Goal: Information Seeking & Learning: Learn about a topic

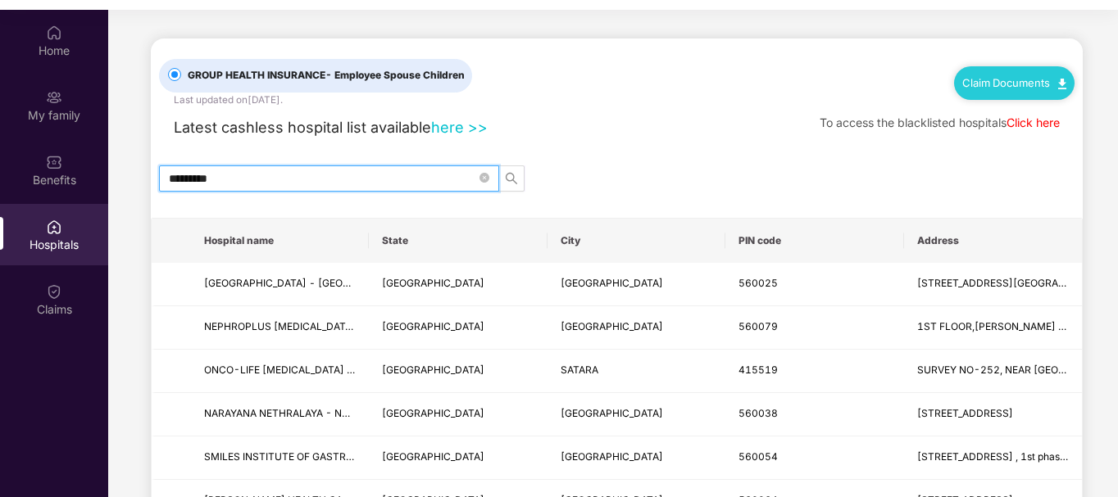
click at [307, 175] on input "*********" at bounding box center [322, 179] width 307 height 18
type input "*"
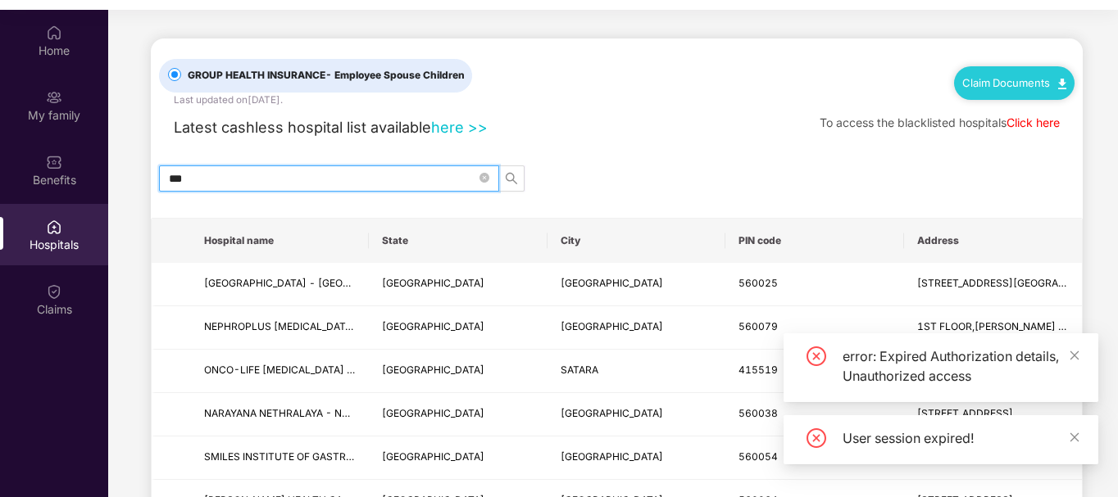
type input "****"
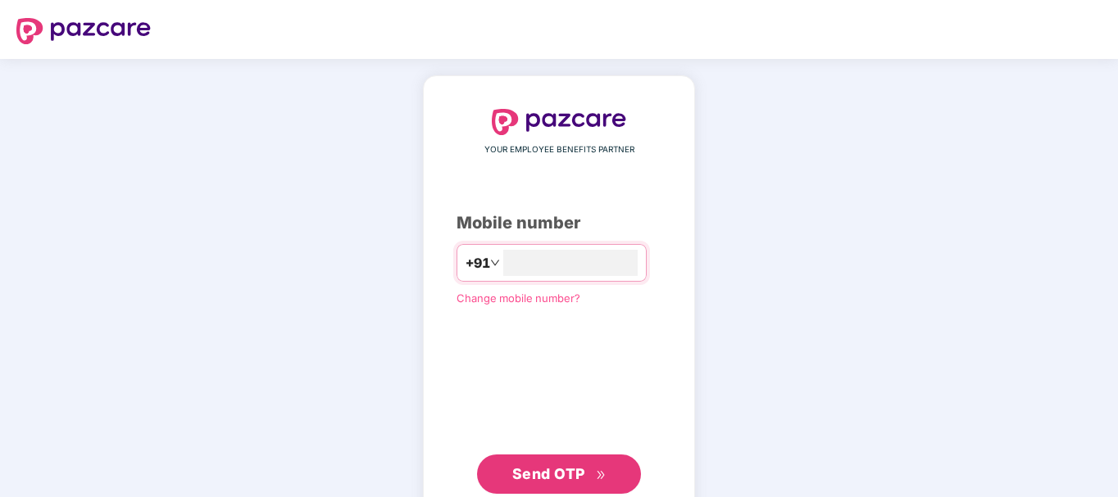
type input "**********"
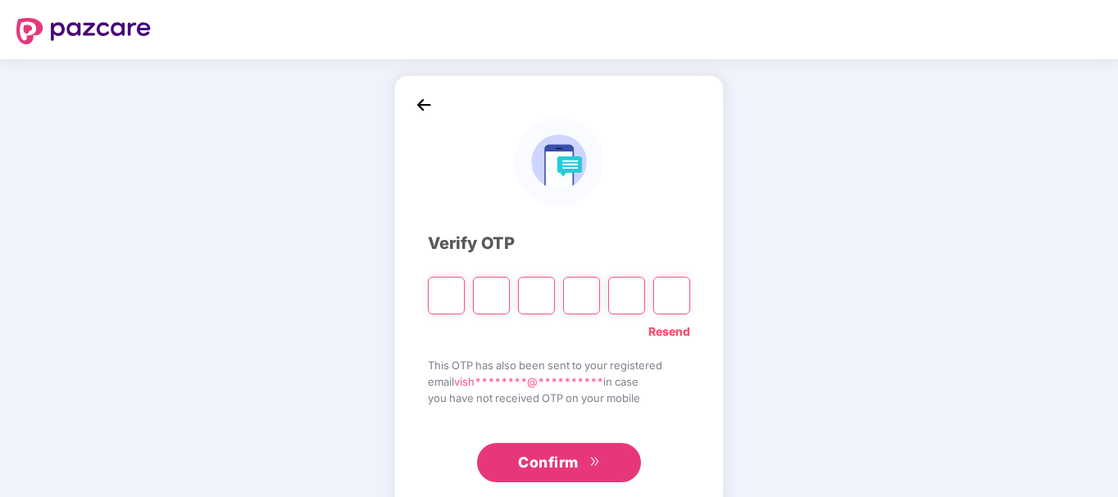
type input "*"
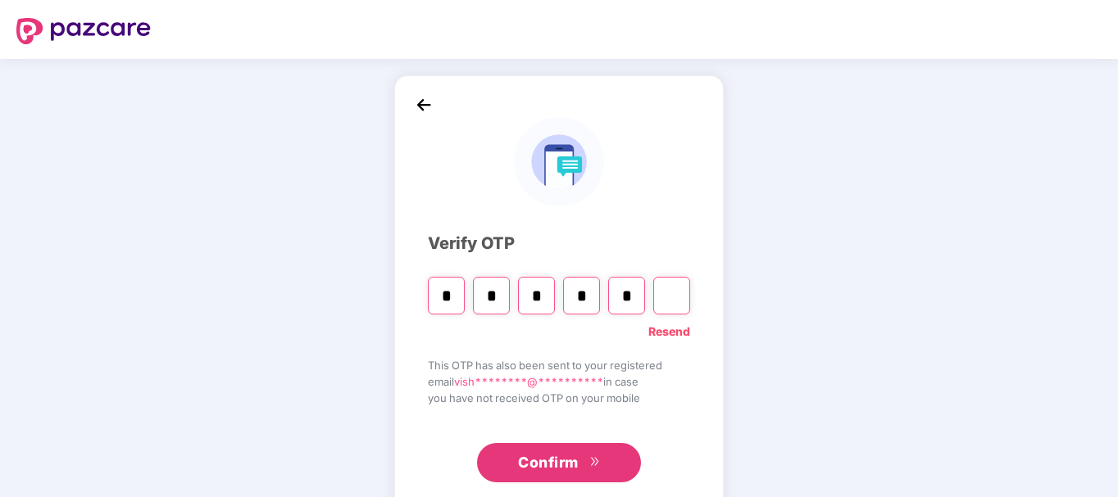
type input "*"
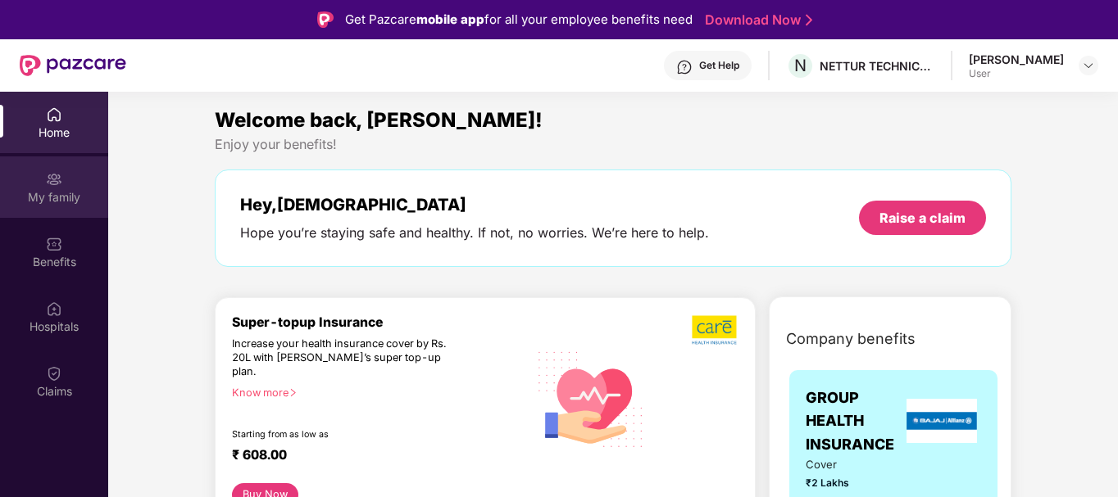
click at [40, 187] on div "My family" at bounding box center [54, 187] width 108 height 61
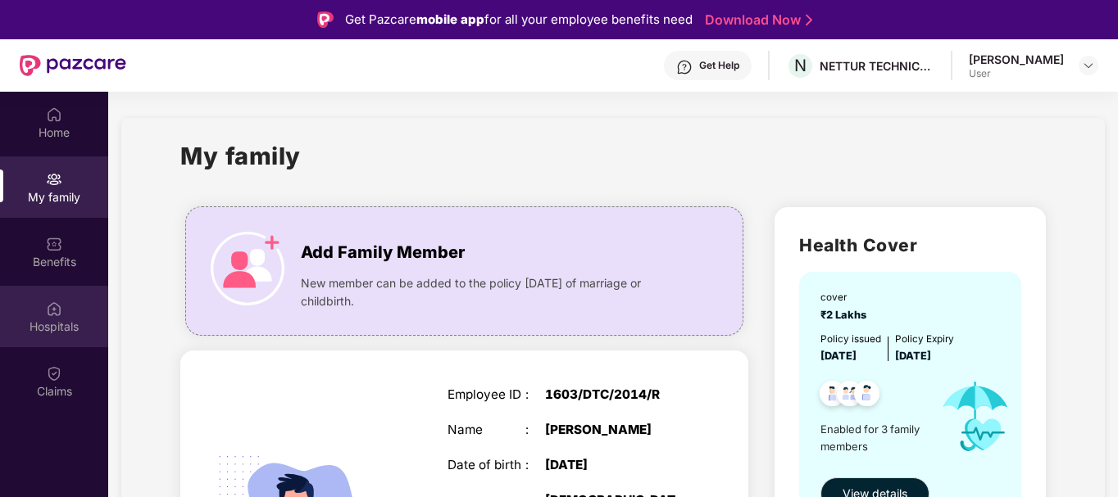
click at [51, 306] on img at bounding box center [54, 309] width 16 height 16
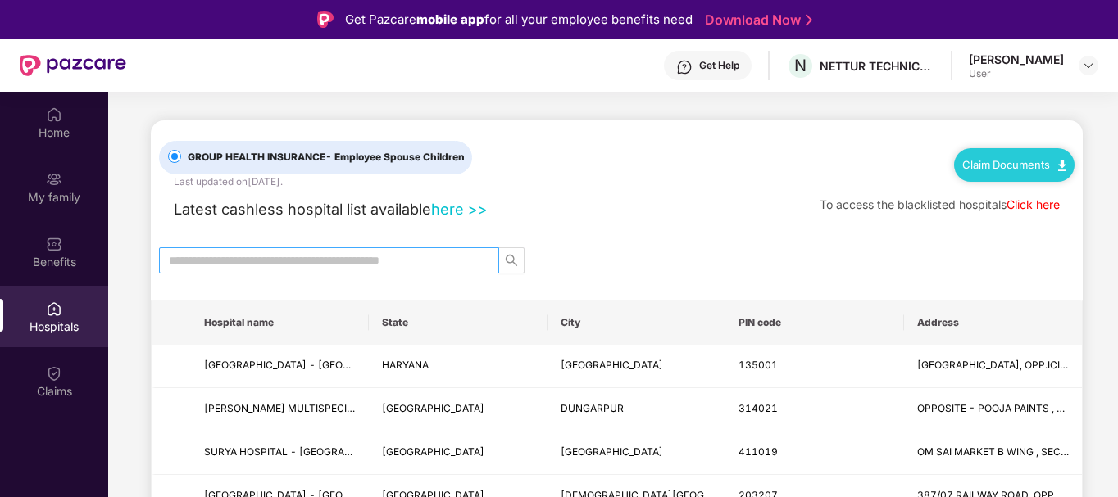
click at [254, 252] on input "text" at bounding box center [322, 261] width 307 height 18
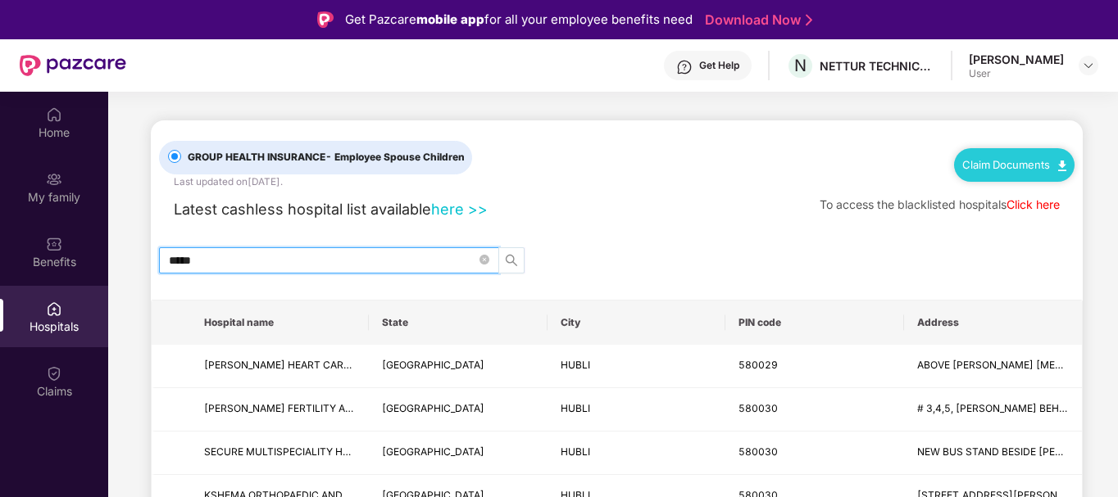
click at [516, 264] on icon "search" at bounding box center [511, 260] width 13 height 13
click at [514, 262] on icon "search" at bounding box center [511, 260] width 11 height 11
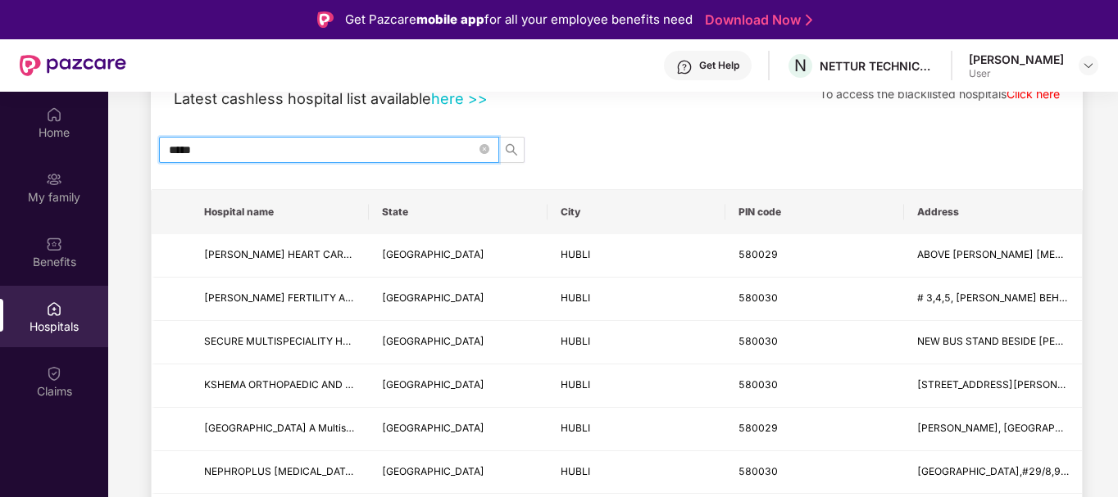
scroll to position [82, 0]
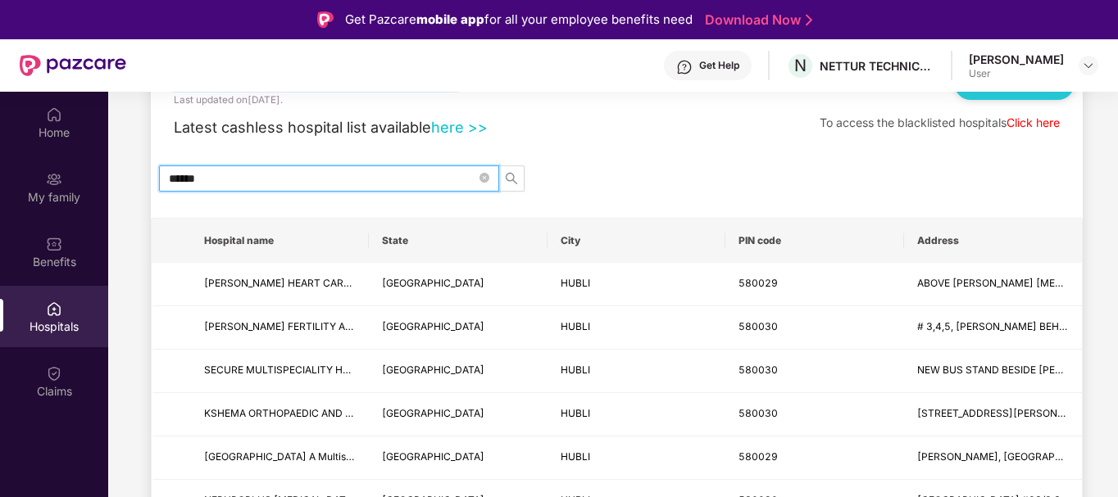
type input "*****"
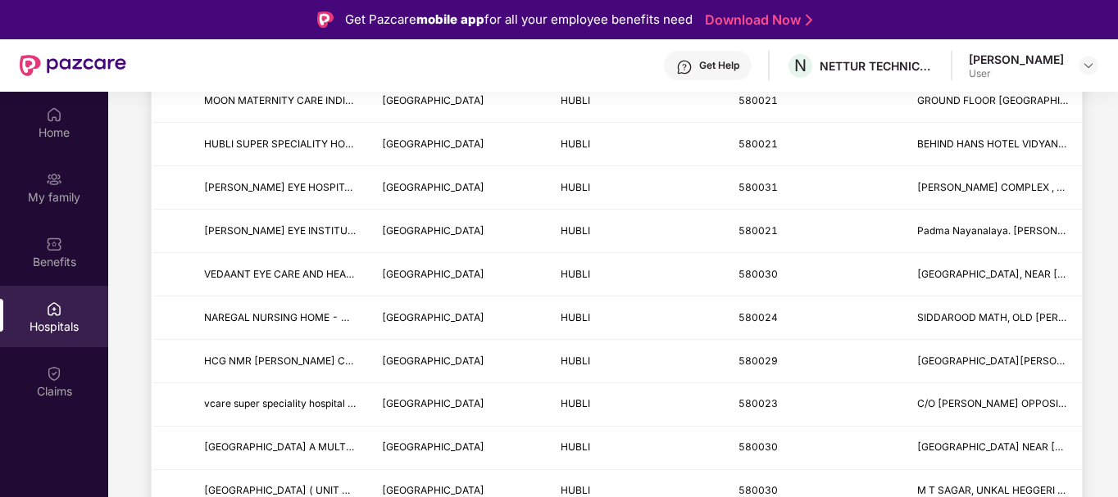
scroll to position [988, 0]
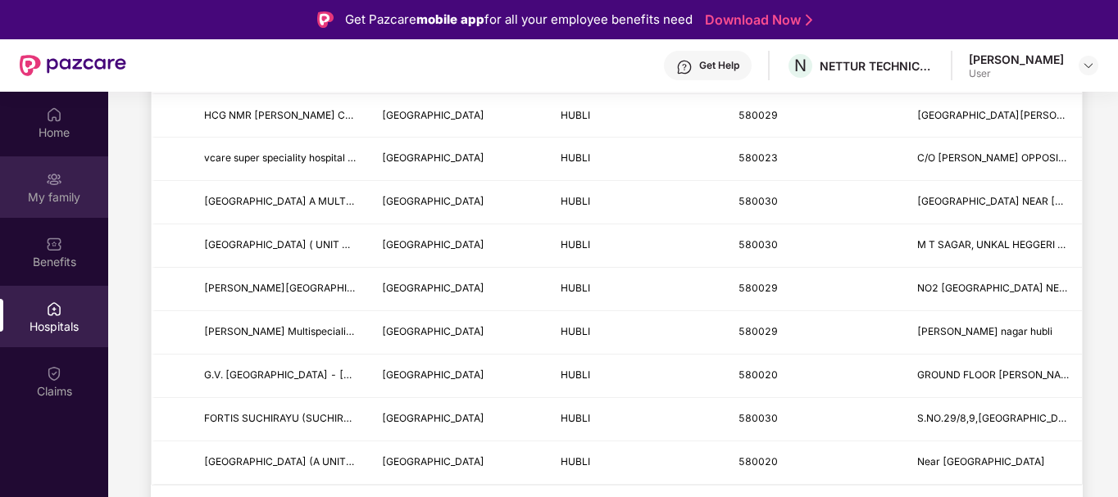
click at [72, 192] on div "My family" at bounding box center [54, 196] width 108 height 16
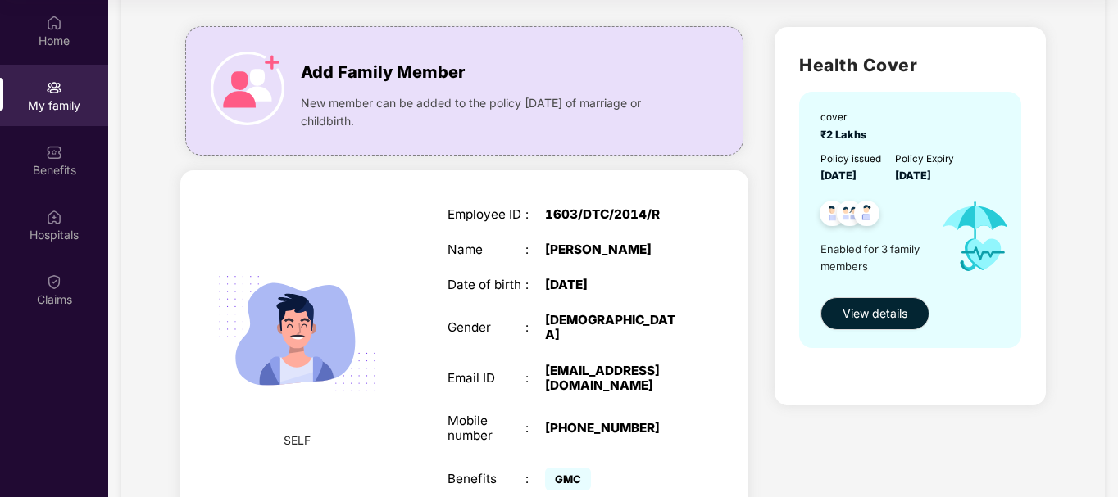
scroll to position [86, 0]
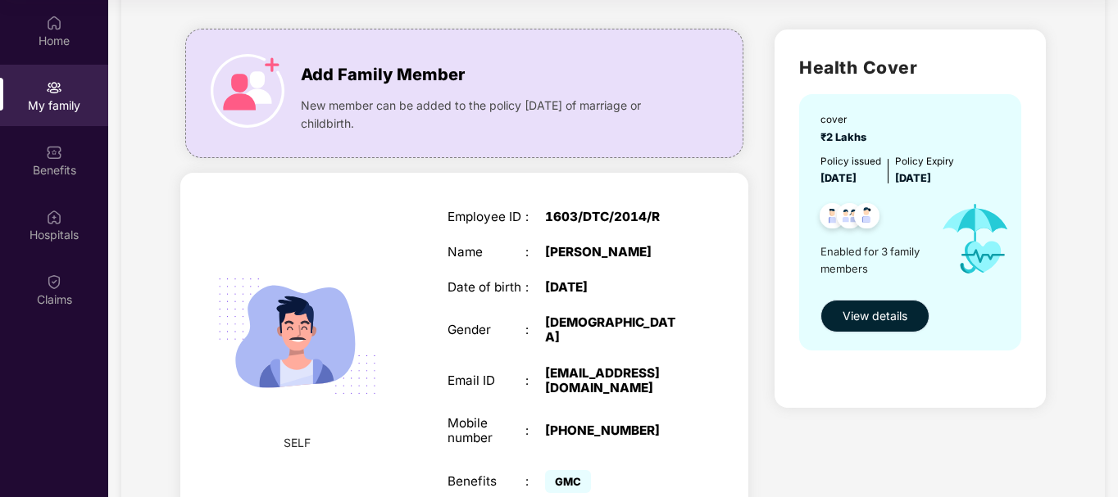
click at [865, 321] on span "View details" at bounding box center [874, 316] width 65 height 18
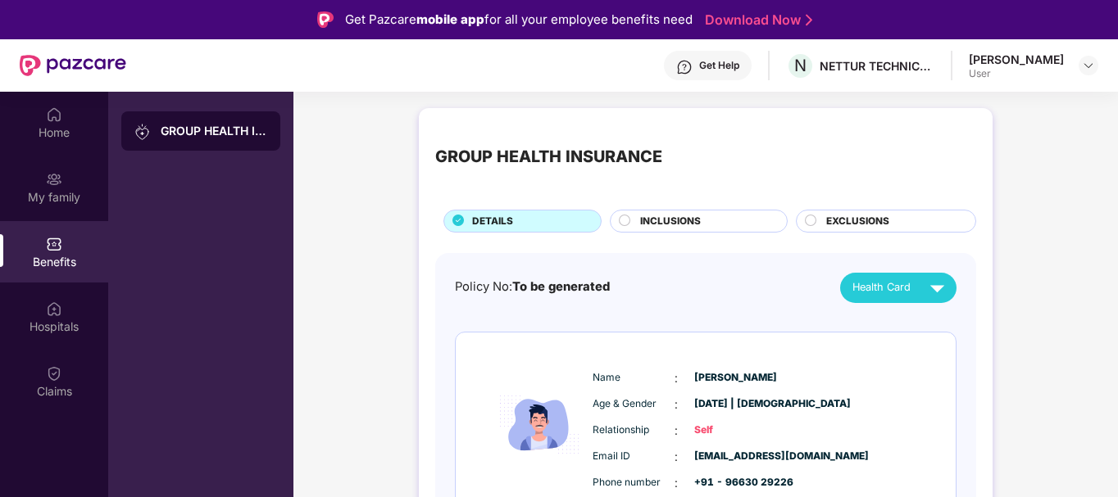
click at [848, 215] on span "EXCLUSIONS" at bounding box center [857, 222] width 63 height 16
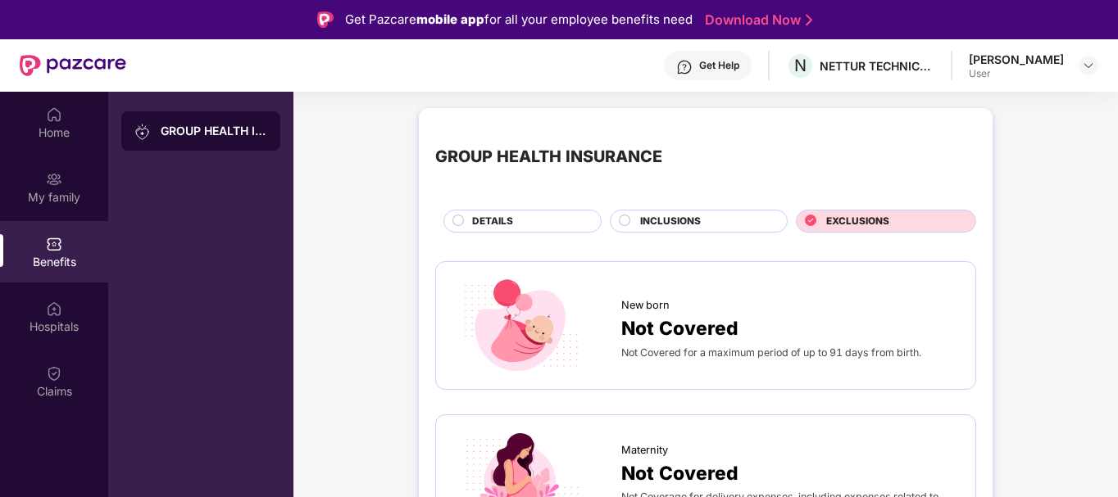
click at [764, 216] on div "INCLUSIONS" at bounding box center [705, 223] width 147 height 18
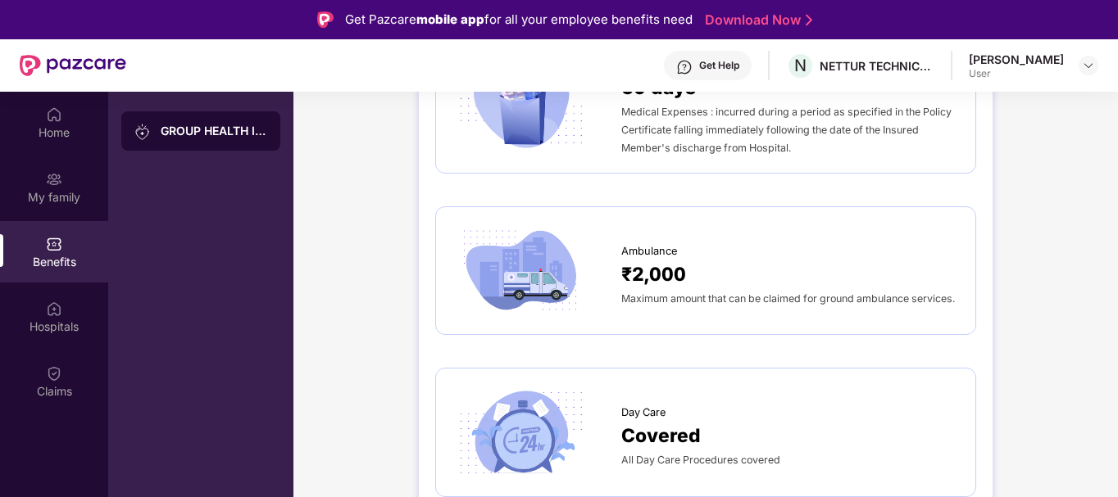
scroll to position [1147, 0]
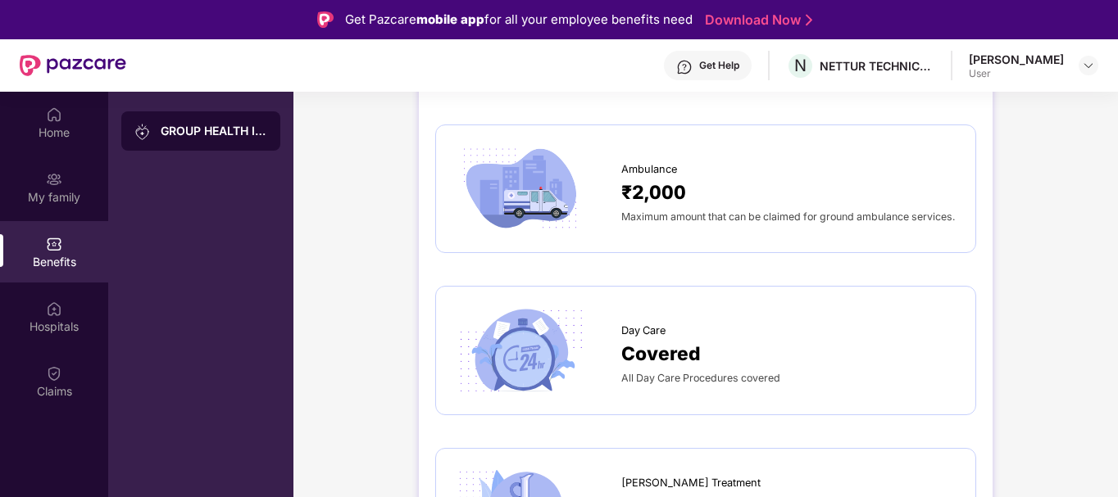
click at [751, 367] on div "Covered" at bounding box center [790, 353] width 338 height 29
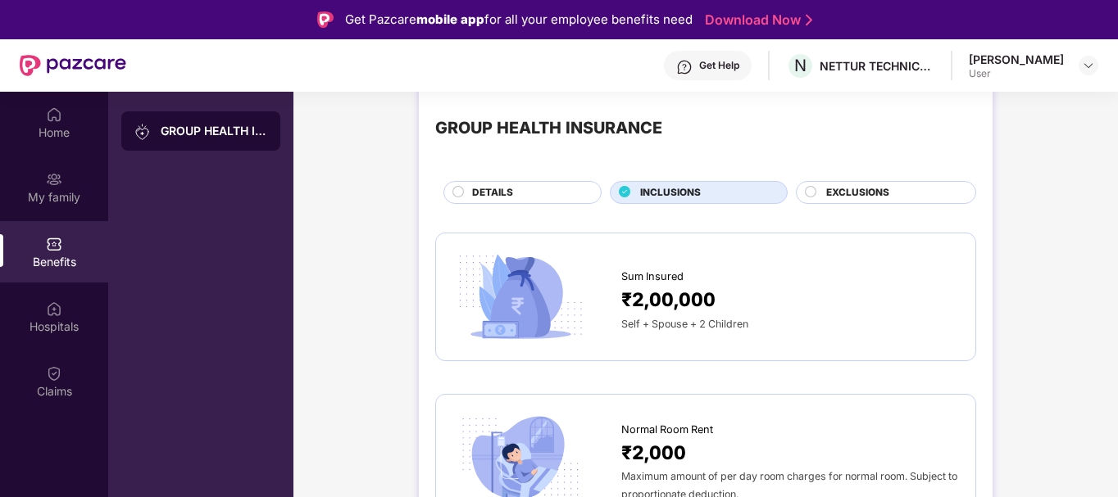
scroll to position [0, 0]
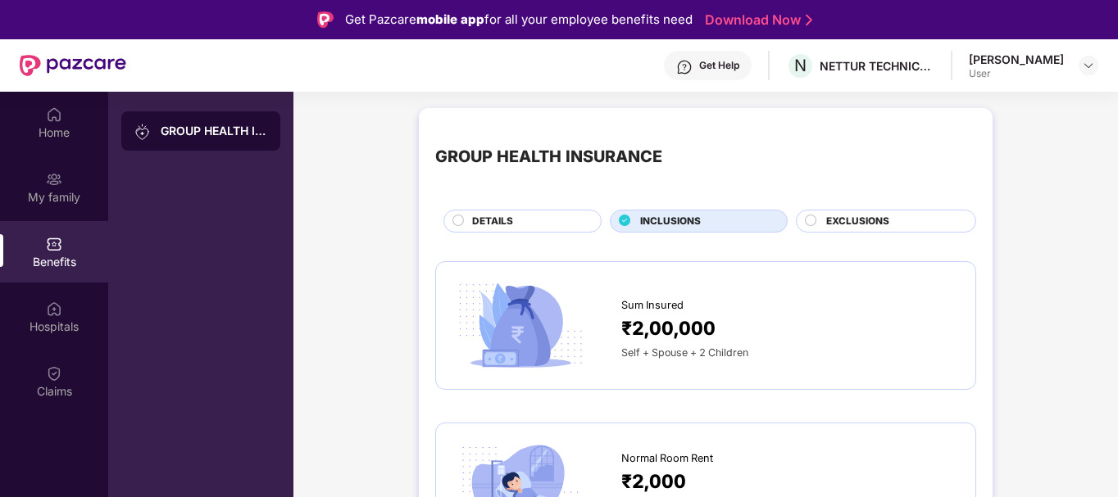
click at [847, 222] on span "EXCLUSIONS" at bounding box center [857, 222] width 63 height 16
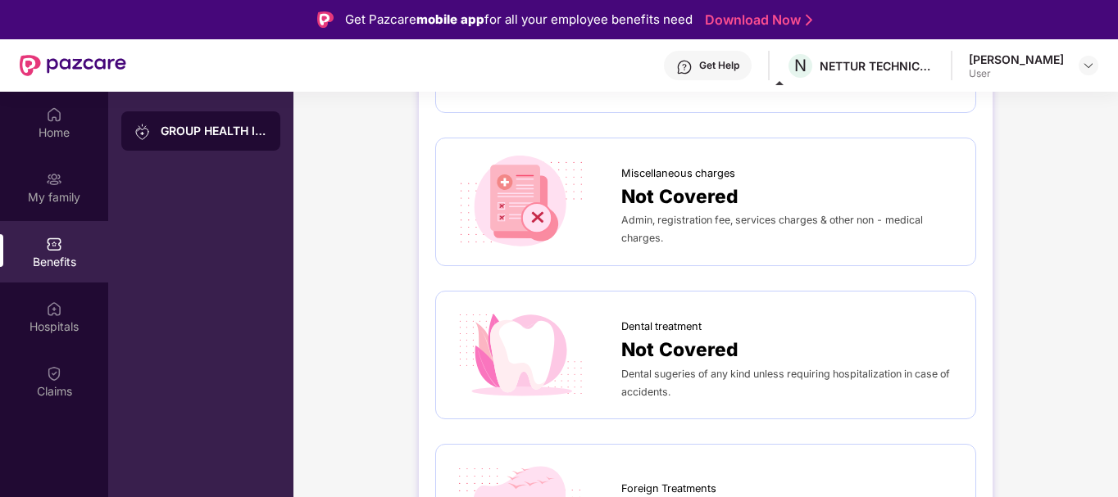
scroll to position [410, 0]
